Goal: Information Seeking & Learning: Understand process/instructions

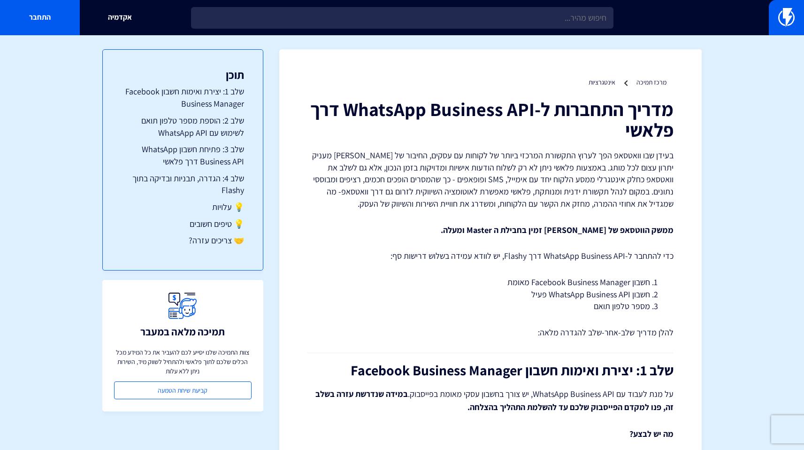
click at [402, 172] on p "בעידן שבו וואטסאפ הפך לערוץ התקשורת המרכזי ביותר של לקוחות עם עסקים, החיבור של …" at bounding box center [491, 179] width 366 height 61
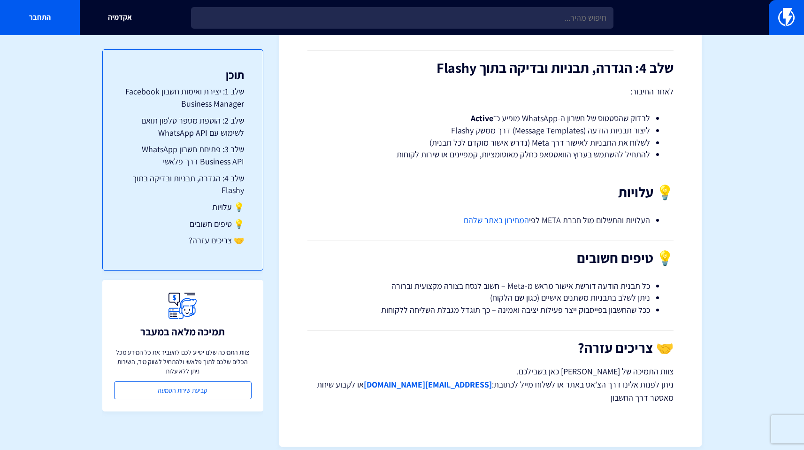
scroll to position [1732, 0]
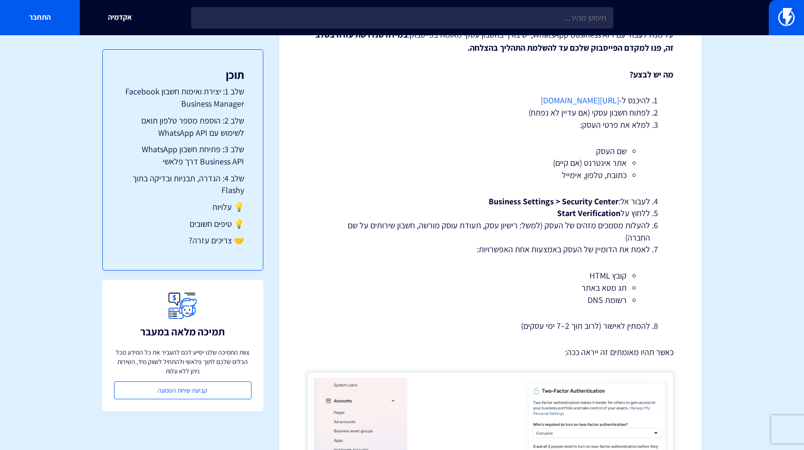
scroll to position [0, 0]
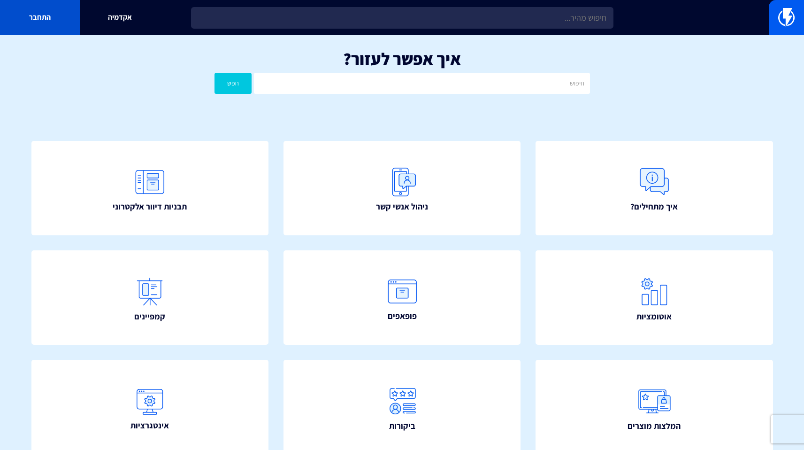
click at [41, 16] on link "התחבר" at bounding box center [40, 17] width 80 height 35
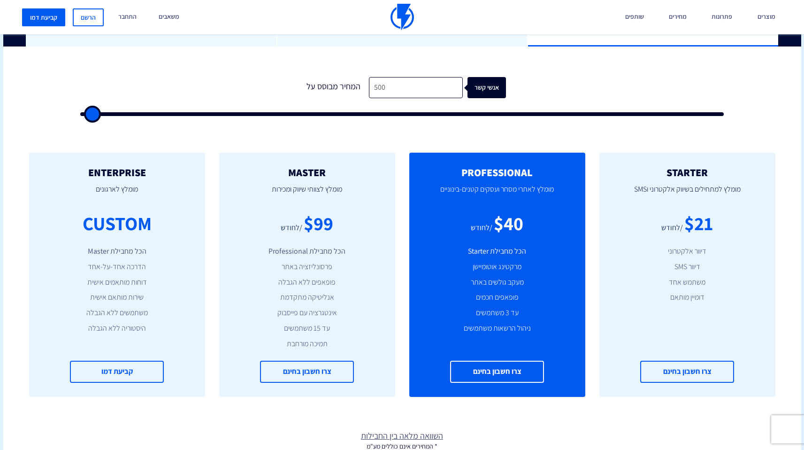
scroll to position [314, 0]
